Goal: Complete application form: Complete application form

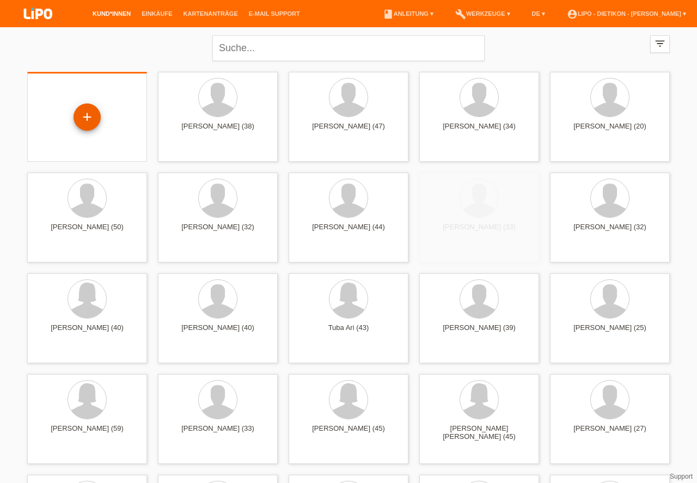
click at [88, 117] on div "+" at bounding box center [87, 117] width 26 height 19
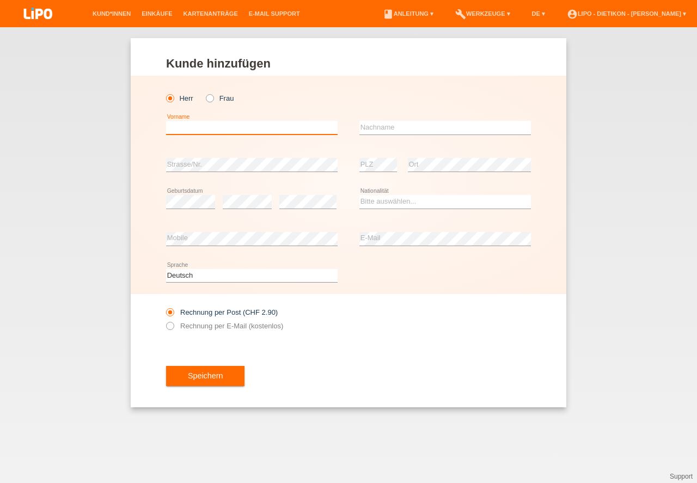
click at [189, 129] on input "text" at bounding box center [252, 128] width 172 height 14
type input "[PERSON_NAME]"
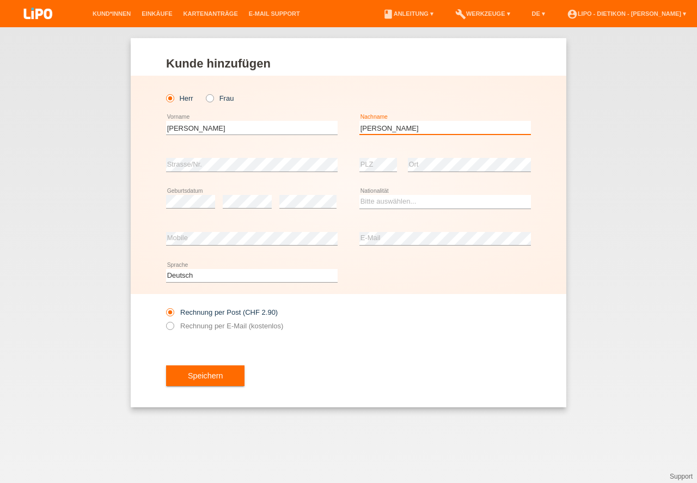
type input "[PERSON_NAME]"
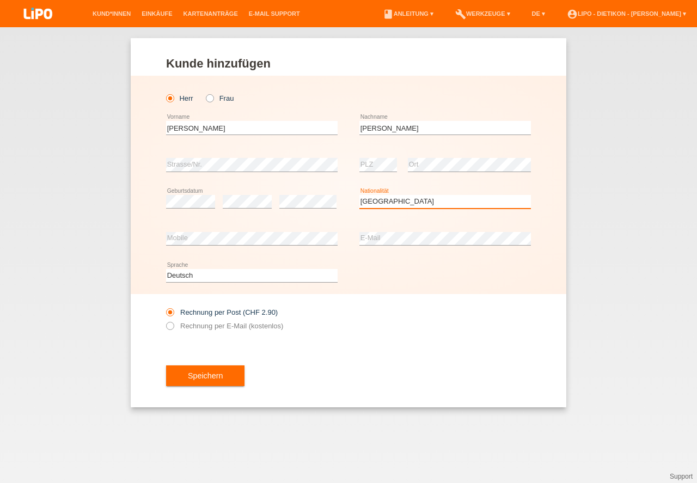
select select "PT"
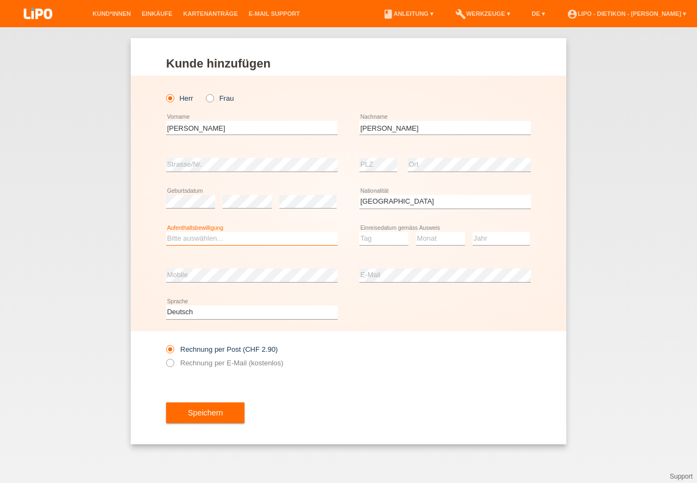
click at [222, 240] on select "Bitte auswählen... C B B - Flüchtlingsstatus Andere" at bounding box center [252, 238] width 172 height 13
select select "B"
click at [0, 0] on option "B" at bounding box center [0, 0] width 0 height 0
click at [384, 241] on select "Tag 01 02 03 04 05 06 07 08 09 10 11" at bounding box center [384, 238] width 49 height 13
select select "01"
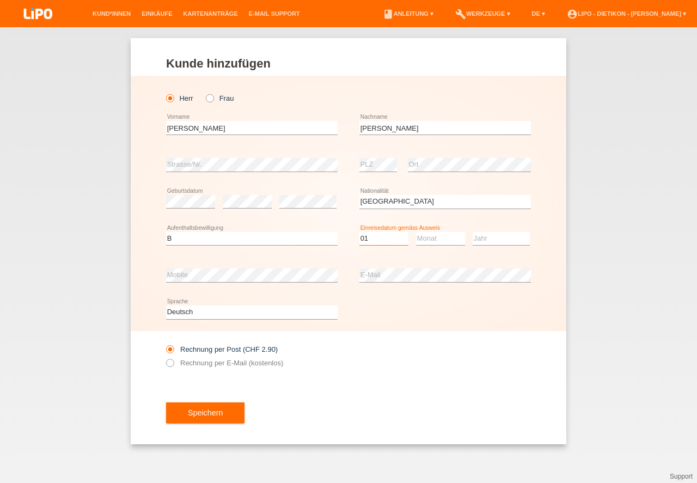
click at [0, 0] on option "01" at bounding box center [0, 0] width 0 height 0
click at [433, 241] on select "Monat 01 02 03 04 05 06 07 08 09 10 11" at bounding box center [440, 238] width 49 height 13
select select "03"
click at [0, 0] on option "03" at bounding box center [0, 0] width 0 height 0
click at [483, 240] on select "Jahr 2025 2024 2023 2022 2021 2020 2019 2018 2017 2016 2015 2014 2013 2012 2011…" at bounding box center [501, 238] width 57 height 13
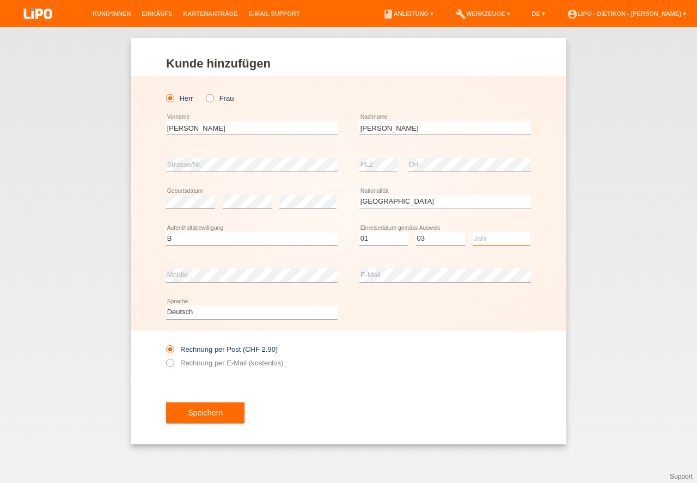
select select "2018"
click at [0, 0] on option "2018" at bounding box center [0, 0] width 0 height 0
click at [201, 406] on button "Speichern" at bounding box center [205, 413] width 78 height 21
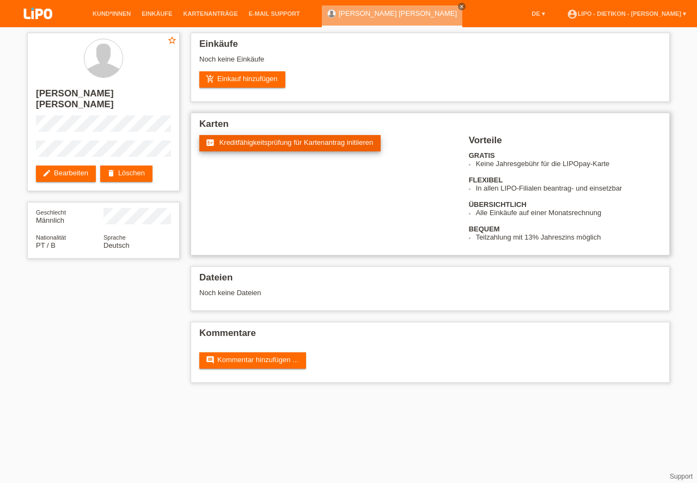
click at [300, 147] on link "fact_check Kreditfähigkeitsprüfung für Kartenantrag initiieren" at bounding box center [289, 143] width 181 height 16
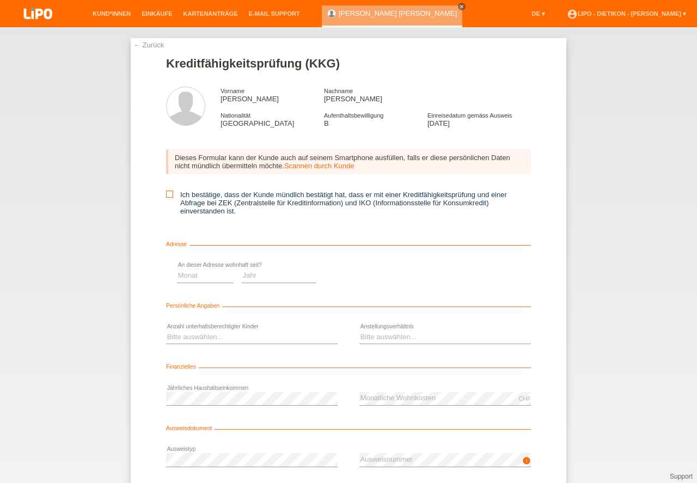
click at [256, 193] on label "Ich bestätige, dass der Kunde mündlich bestätigt hat, dass er mit einer Kreditf…" at bounding box center [348, 203] width 365 height 25
click at [173, 193] on input "Ich bestätige, dass der Kunde mündlich bestätigt hat, dass er mit einer Kreditf…" at bounding box center [169, 194] width 7 height 7
checkbox input "true"
click at [392, 273] on select "Monat 01 02 03 04 05 06 07 08 09 10" at bounding box center [388, 275] width 57 height 13
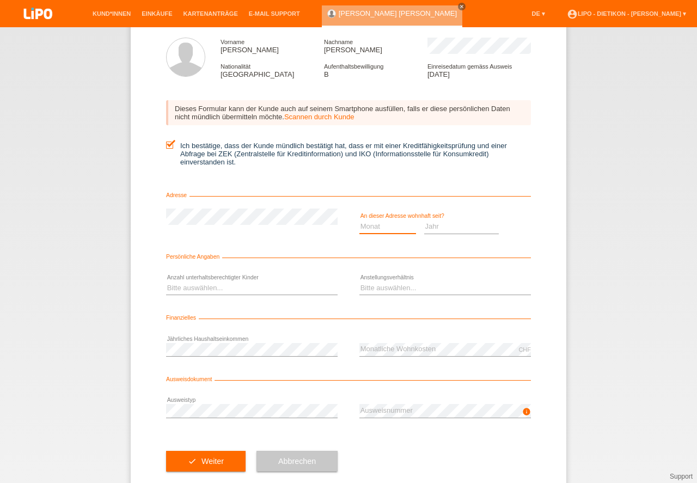
click at [400, 227] on select "Monat 01 02 03 04 05 06 07 08 09 10" at bounding box center [388, 226] width 57 height 13
click at [454, 232] on select "Jahr 2025 2024 2023 2022 2021 2020 2019 2018 2017 2016 2015 2014 2013 2012 2011…" at bounding box center [461, 226] width 75 height 13
click at [454, 231] on select "Jahr 2025 2024 2023 2022 2021 2020 2019 2018 2017 2016 2015 2014 2013 2012 2011…" at bounding box center [461, 226] width 75 height 13
select select "2019"
click at [0, 0] on option "2019" at bounding box center [0, 0] width 0 height 0
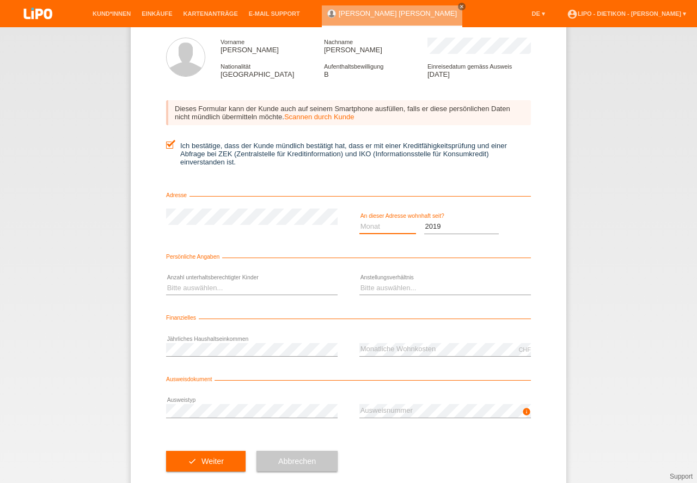
click at [408, 228] on select "Monat 01 02 03 04 05 06 07 08 09 10" at bounding box center [388, 226] width 57 height 13
select select "06"
click at [0, 0] on option "06" at bounding box center [0, 0] width 0 height 0
click at [262, 289] on select "Bitte auswählen... 0 1 2 3 4 5 6 7 8 9" at bounding box center [252, 288] width 172 height 13
select select "0"
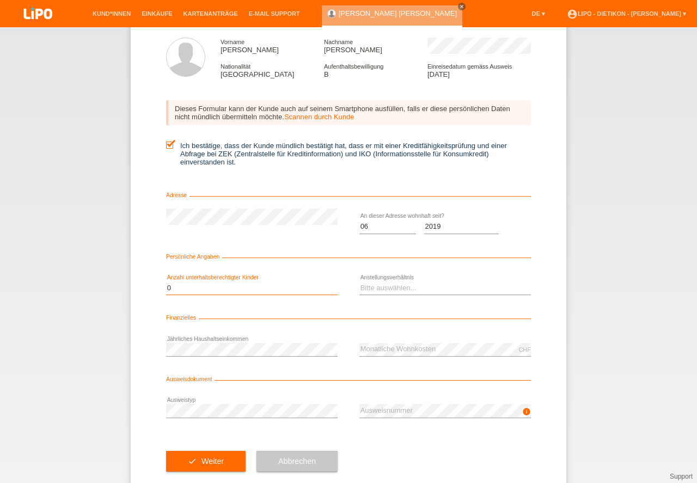
click at [0, 0] on option "0" at bounding box center [0, 0] width 0 height 0
click at [387, 288] on select "Bitte auswählen... Unbefristet Befristet Lehrling/Student Pensioniert Nicht arb…" at bounding box center [446, 288] width 172 height 13
select select "UNLIMITED"
click at [0, 0] on option "Unbefristet" at bounding box center [0, 0] width 0 height 0
click at [401, 341] on div "CHF error Monatliche Wohnkosten" at bounding box center [446, 349] width 172 height 37
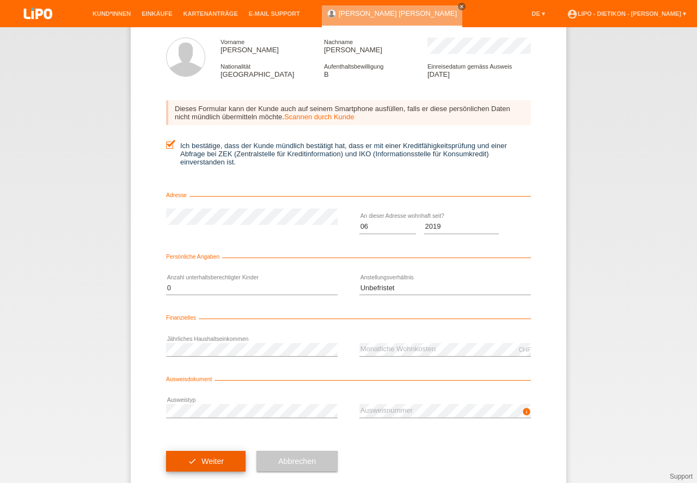
click at [175, 463] on button "check Weiter" at bounding box center [206, 461] width 80 height 21
